Goal: Task Accomplishment & Management: Manage account settings

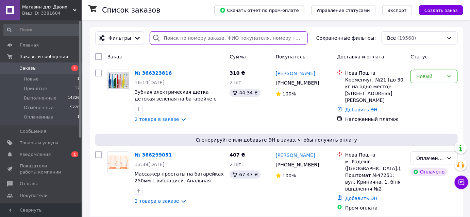
click at [165, 37] on input "search" at bounding box center [229, 38] width 158 height 14
paste input "[PHONE_NUMBER]"
type input "[PHONE_NUMBER]"
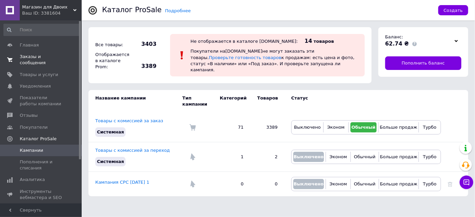
click at [30, 55] on span "Заказы и сообщения" at bounding box center [41, 60] width 43 height 12
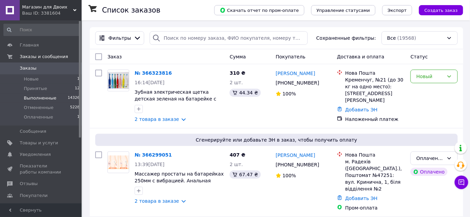
click at [0, 97] on li "Выполненные 14326" at bounding box center [42, 98] width 84 height 10
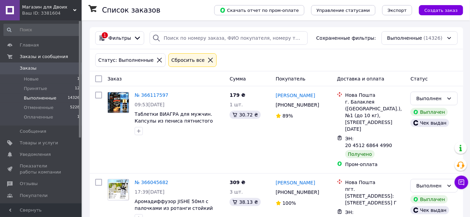
click at [207, 63] on icon at bounding box center [210, 60] width 6 height 6
